Goal: Navigation & Orientation: Understand site structure

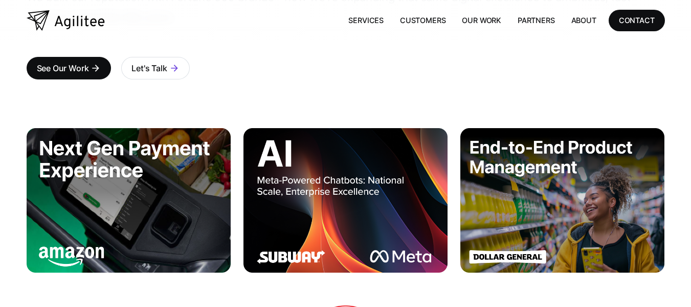
scroll to position [205, 0]
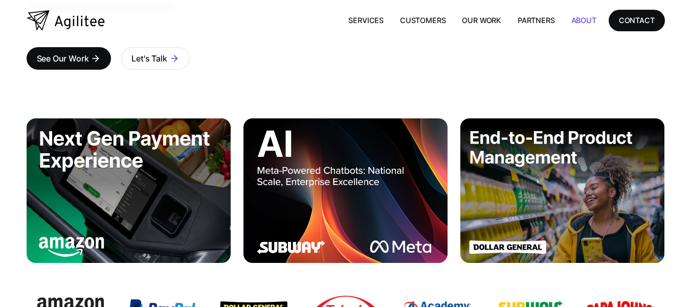
click at [583, 14] on link "About" at bounding box center [583, 20] width 41 height 21
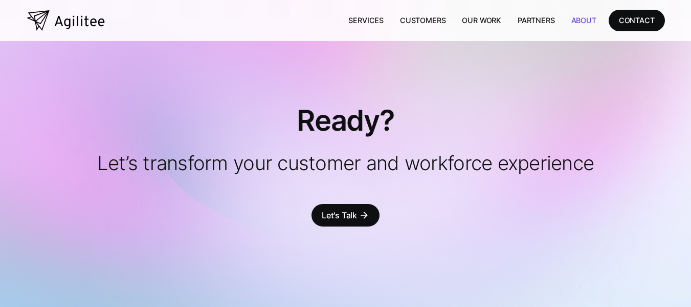
scroll to position [2441, 0]
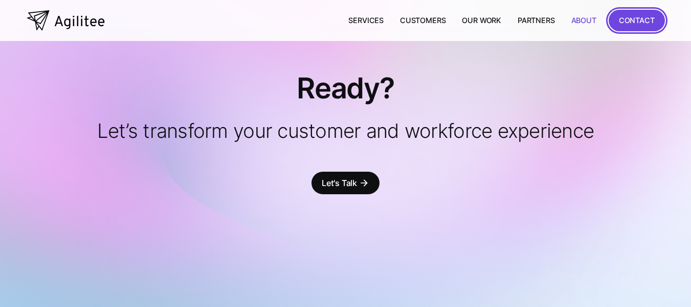
click at [624, 21] on div "CONTACT" at bounding box center [637, 20] width 36 height 13
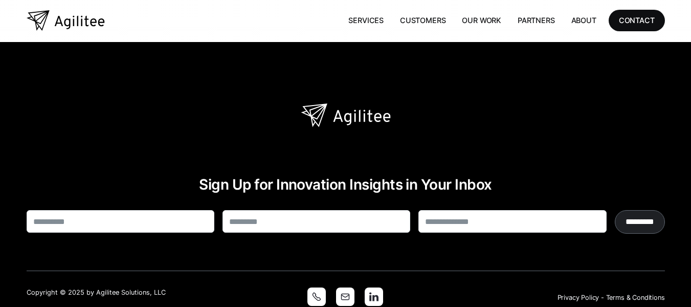
scroll to position [472, 0]
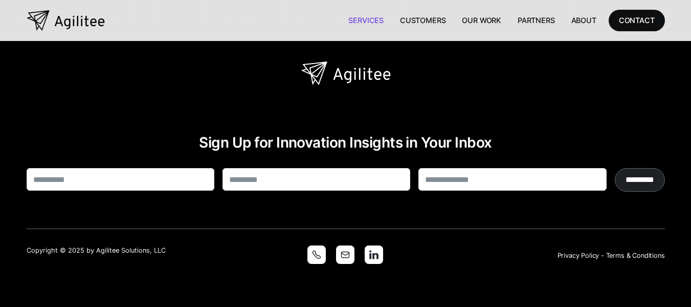
click at [359, 24] on link "Services" at bounding box center [366, 20] width 52 height 21
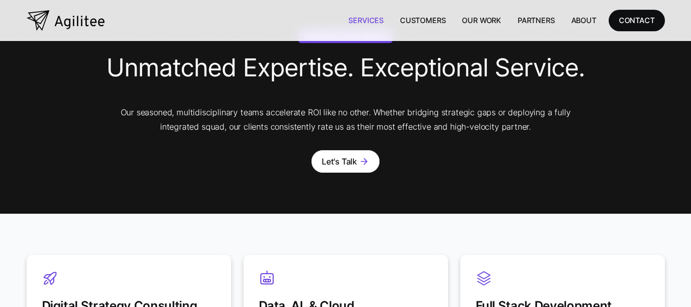
scroll to position [536, 0]
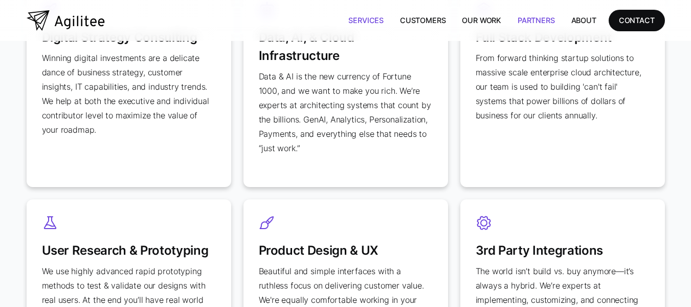
click at [527, 23] on link "Partners" at bounding box center [537, 20] width 54 height 21
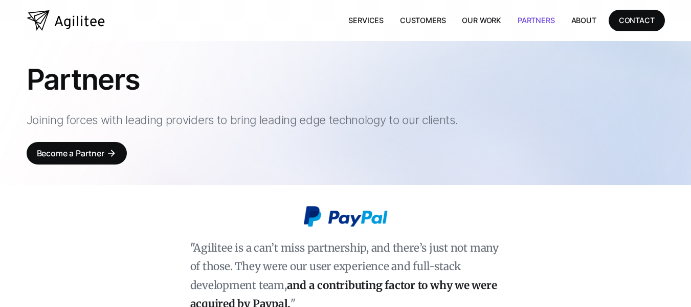
click at [471, 23] on link "Our Work" at bounding box center [482, 20] width 56 height 21
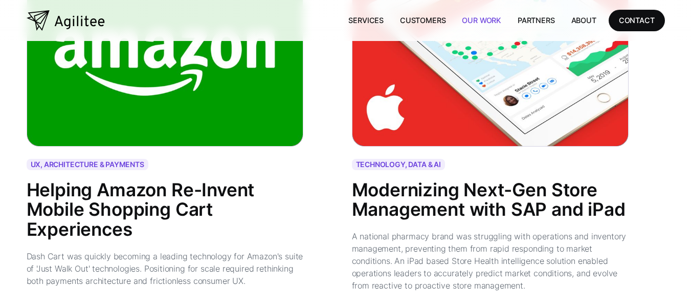
scroll to position [1535, 0]
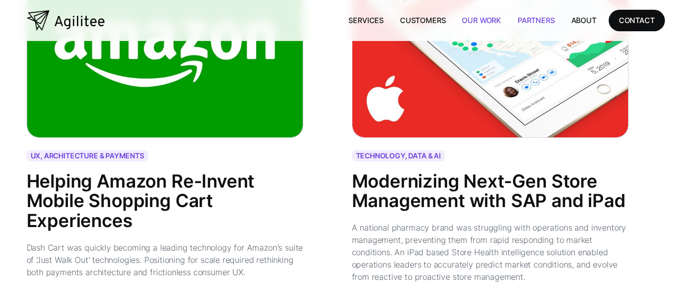
click at [533, 21] on link "Partners" at bounding box center [537, 20] width 54 height 21
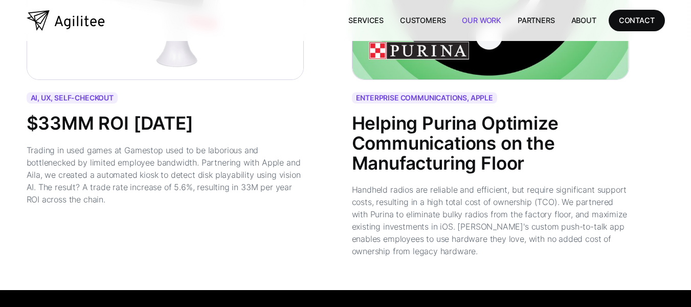
scroll to position [2690, 0]
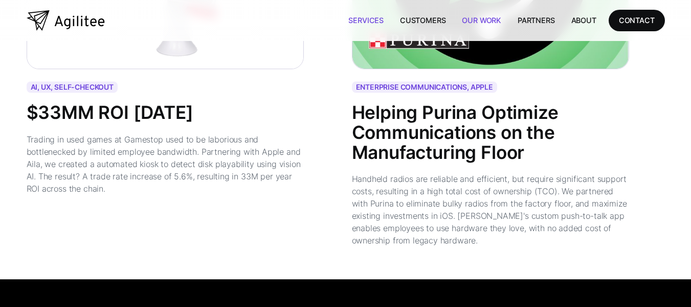
click at [361, 14] on link "Services" at bounding box center [366, 20] width 52 height 21
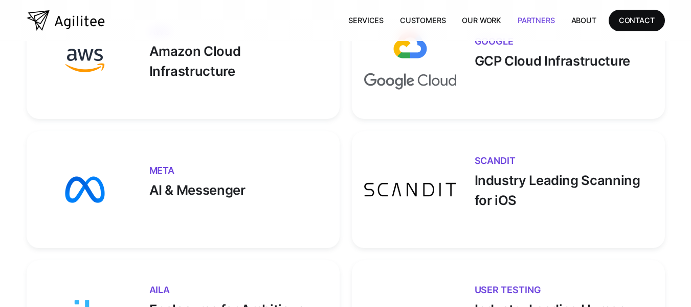
scroll to position [1073, 0]
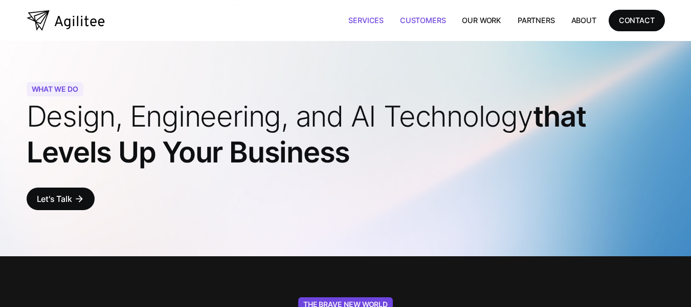
click at [430, 14] on link "Customers" at bounding box center [423, 20] width 62 height 21
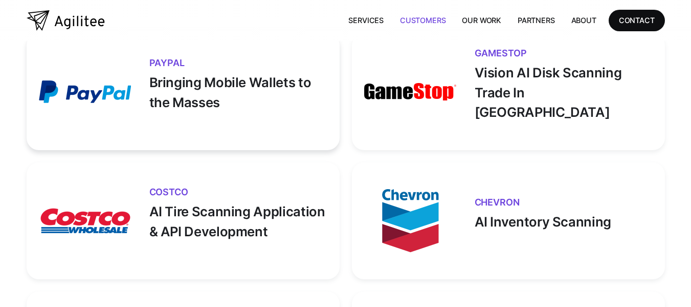
scroll to position [614, 0]
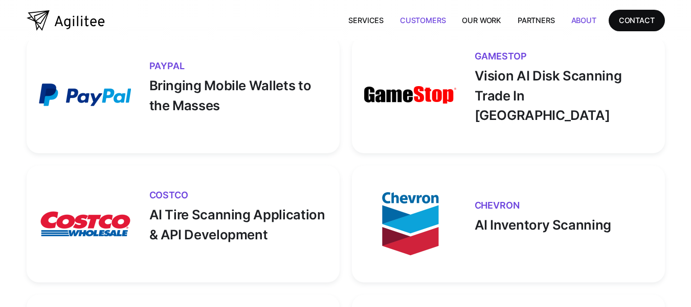
click at [577, 28] on link "About" at bounding box center [583, 20] width 41 height 21
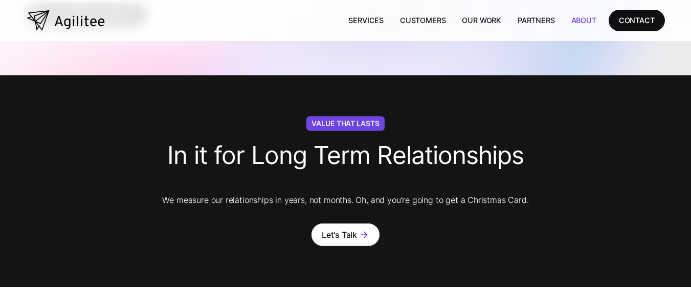
scroll to position [154, 0]
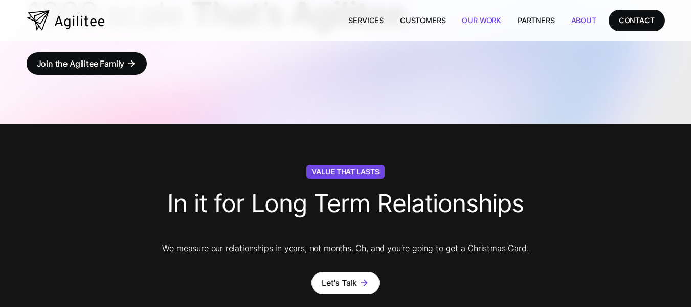
click at [483, 21] on link "Our Work" at bounding box center [482, 20] width 56 height 21
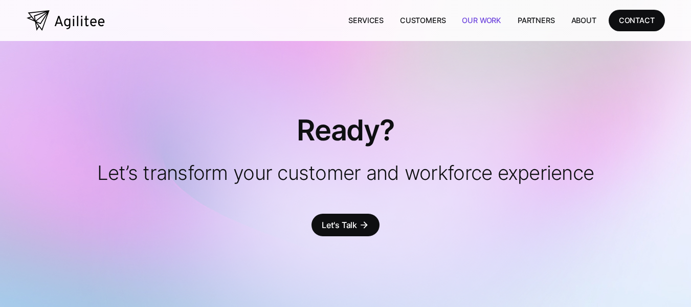
scroll to position [3324, 0]
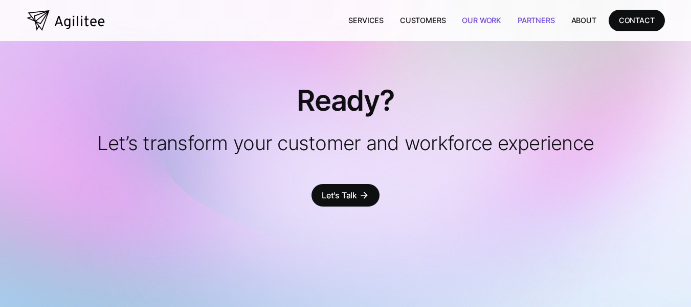
click at [531, 29] on link "Partners" at bounding box center [537, 20] width 54 height 21
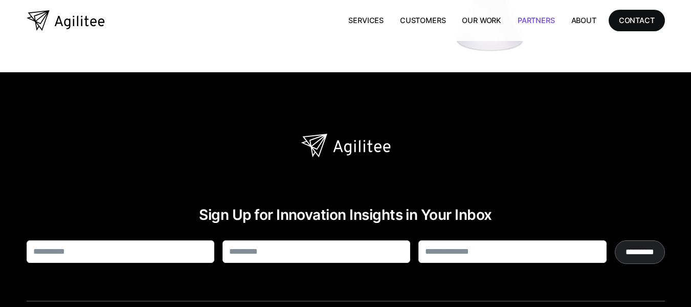
scroll to position [1921, 0]
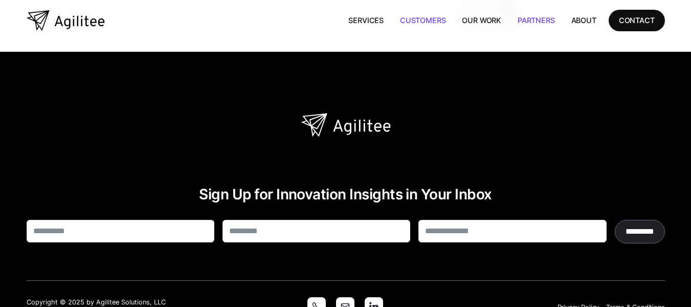
click at [402, 20] on link "Customers" at bounding box center [423, 20] width 62 height 21
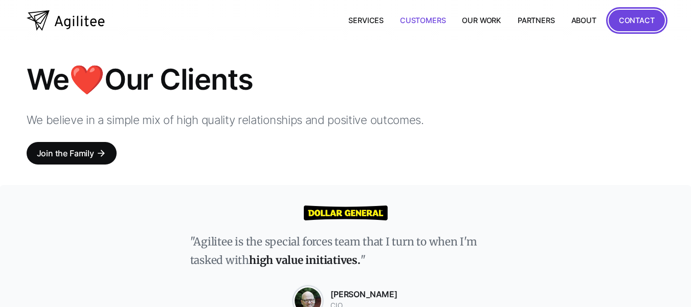
click at [623, 17] on div "CONTACT" at bounding box center [637, 20] width 36 height 13
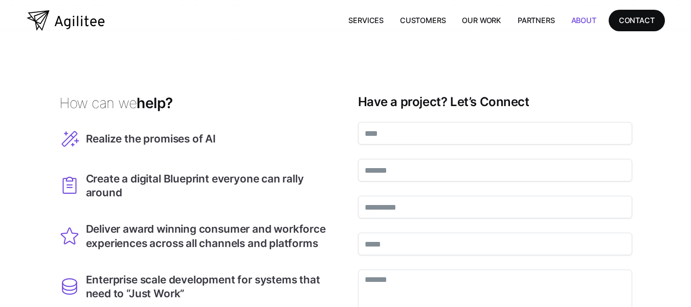
click at [588, 19] on link "About" at bounding box center [583, 20] width 41 height 21
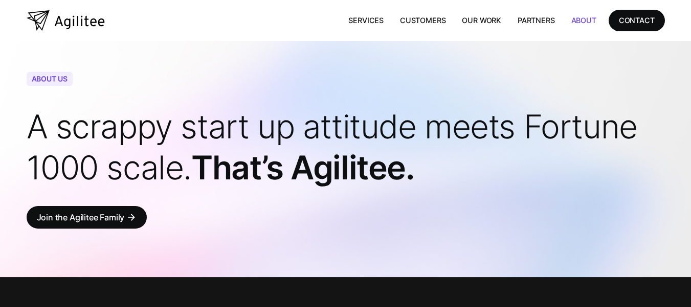
scroll to position [268, 0]
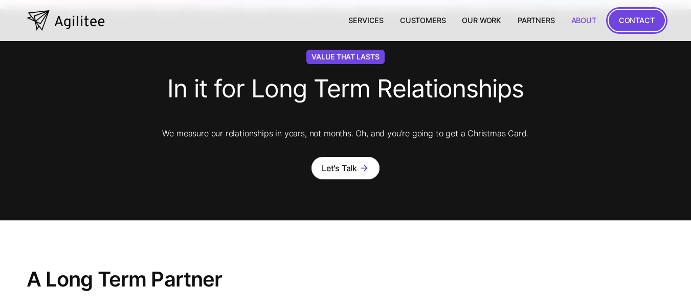
click at [654, 21] on div "CONTACT" at bounding box center [637, 20] width 36 height 13
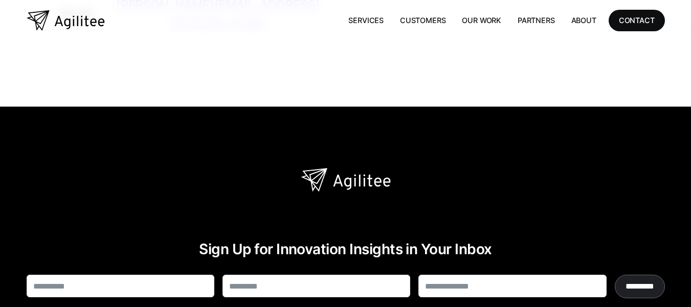
scroll to position [216, 0]
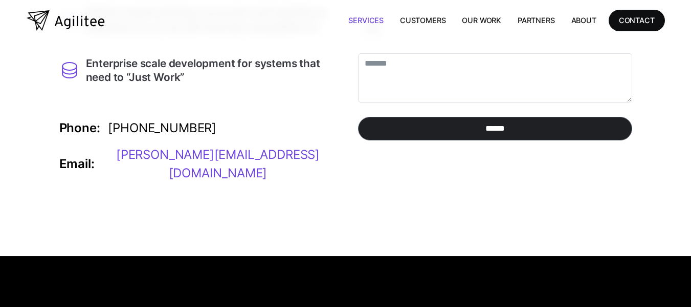
click at [365, 16] on link "Services" at bounding box center [366, 20] width 52 height 21
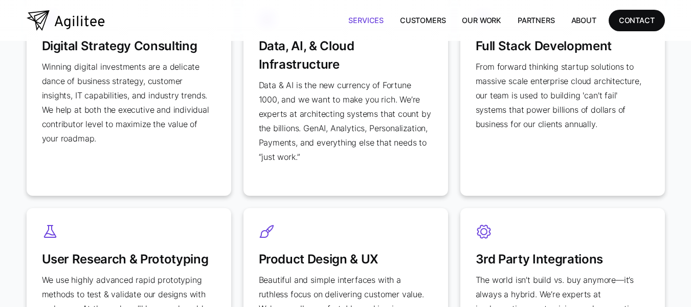
scroll to position [665, 0]
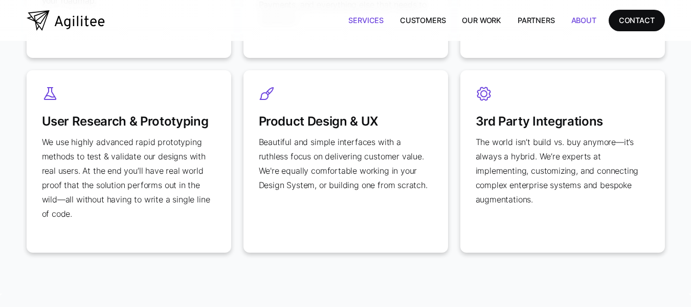
click at [582, 21] on link "About" at bounding box center [583, 20] width 41 height 21
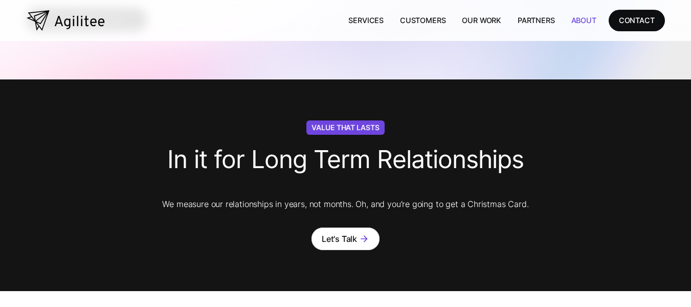
scroll to position [205, 0]
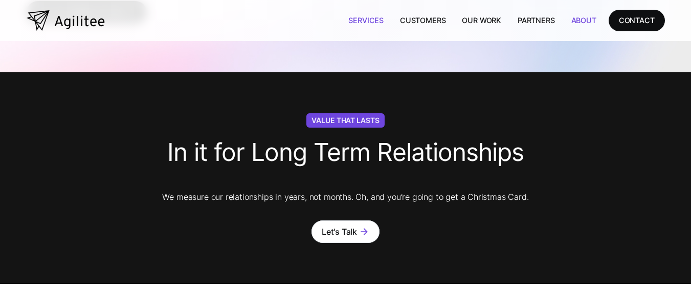
click at [353, 17] on link "Services" at bounding box center [366, 20] width 52 height 21
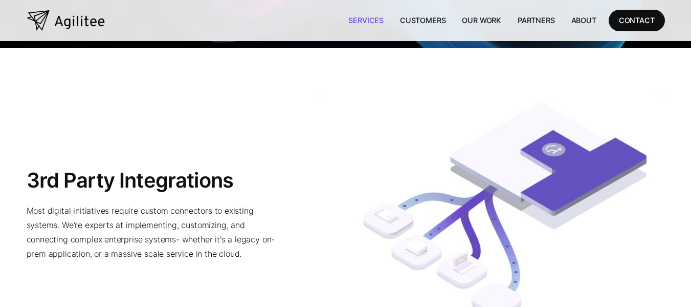
scroll to position [2149, 0]
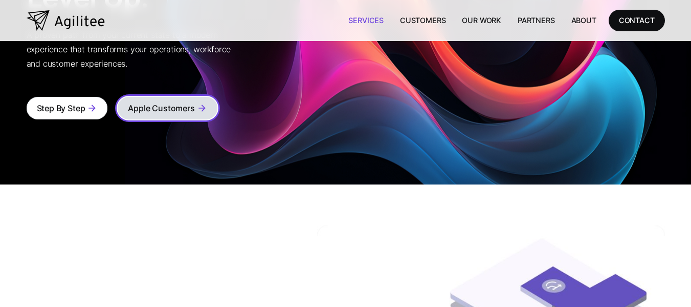
click at [159, 101] on div "Apple Customers" at bounding box center [161, 108] width 67 height 14
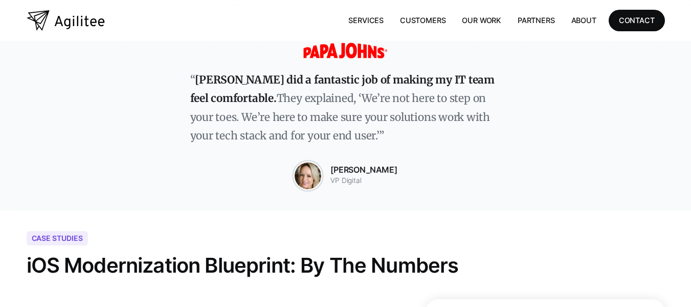
scroll to position [1842, 0]
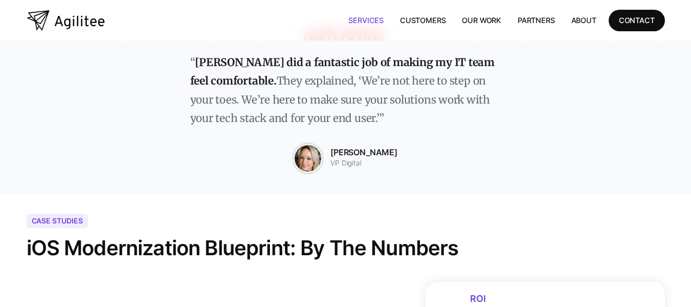
click at [360, 19] on link "Services" at bounding box center [366, 20] width 52 height 21
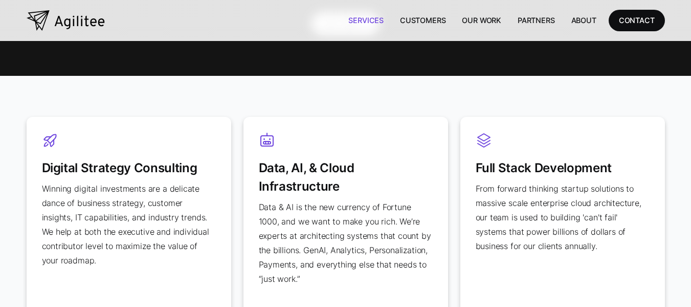
scroll to position [409, 0]
